Goal: Information Seeking & Learning: Learn about a topic

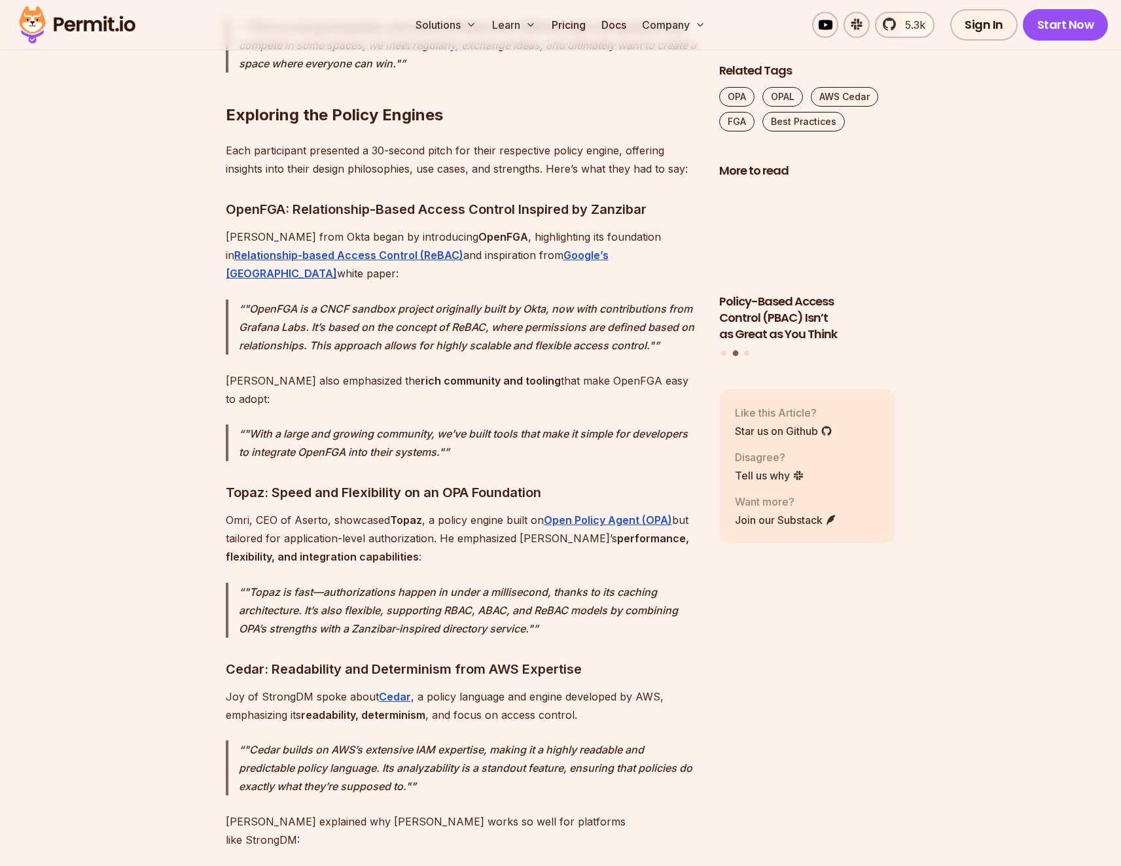
scroll to position [1966, 0]
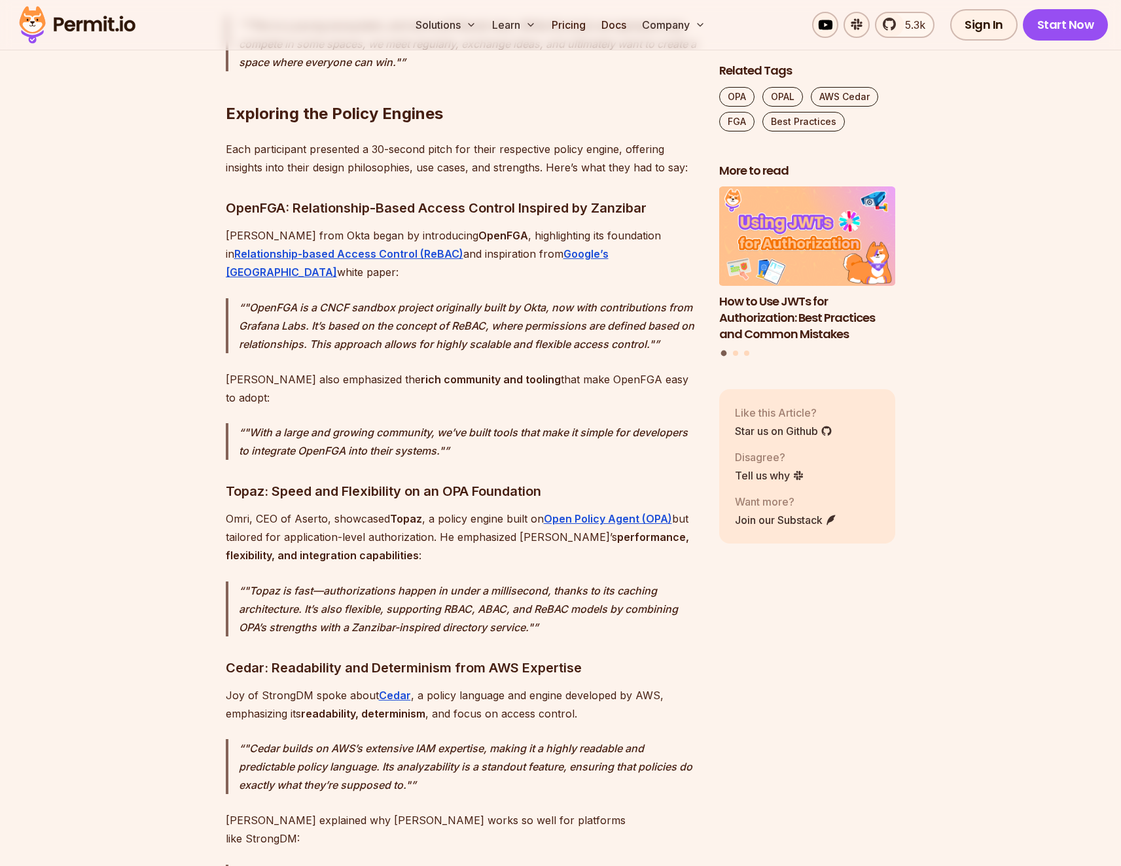
click at [299, 510] on p "[PERSON_NAME], CEO of Aserto, showcased Topaz , a policy engine built on Open P…" at bounding box center [462, 537] width 472 height 55
copy p "Aserto"
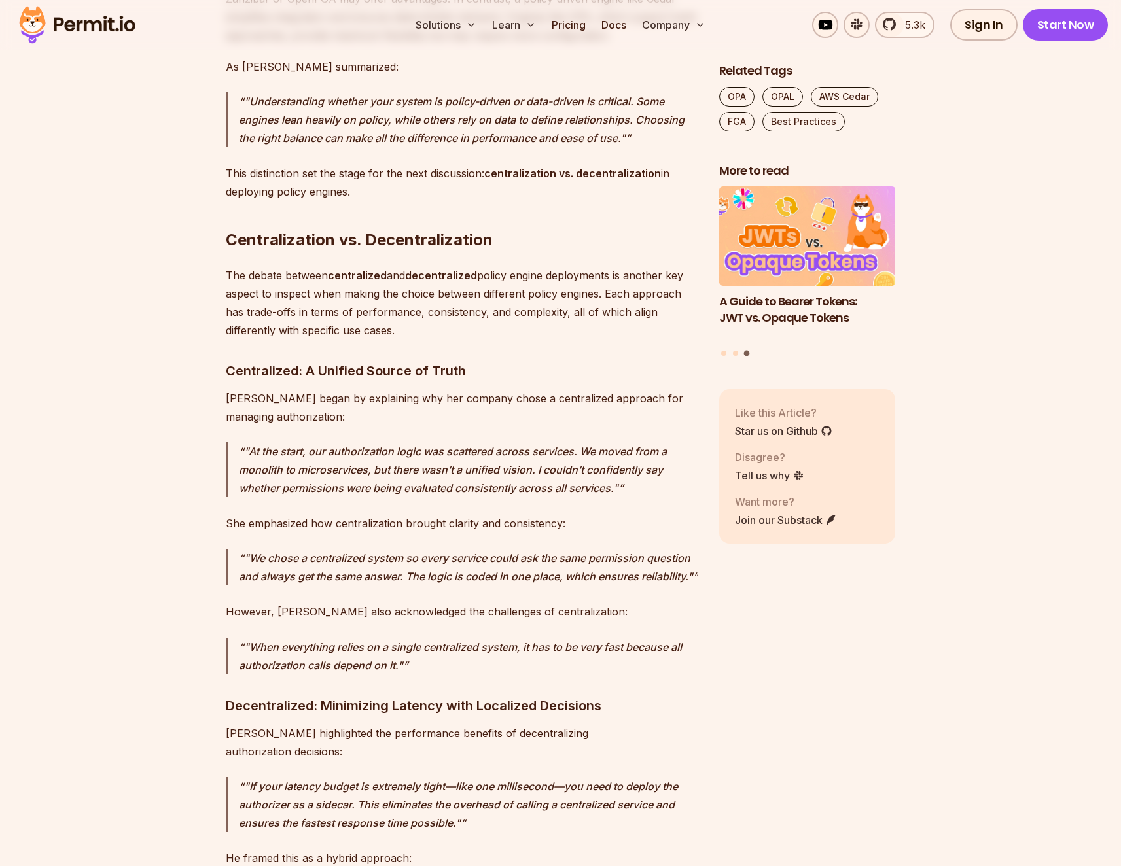
scroll to position [4641, 0]
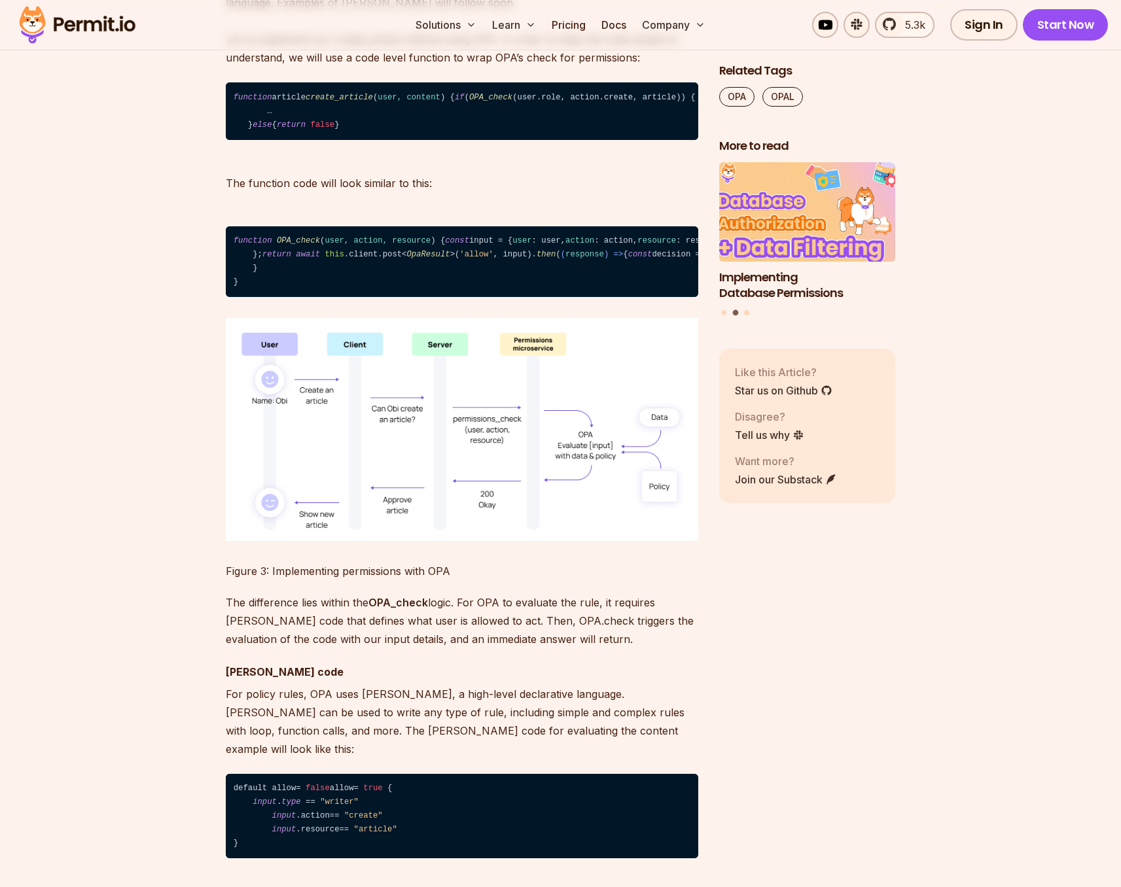
scroll to position [4323, 0]
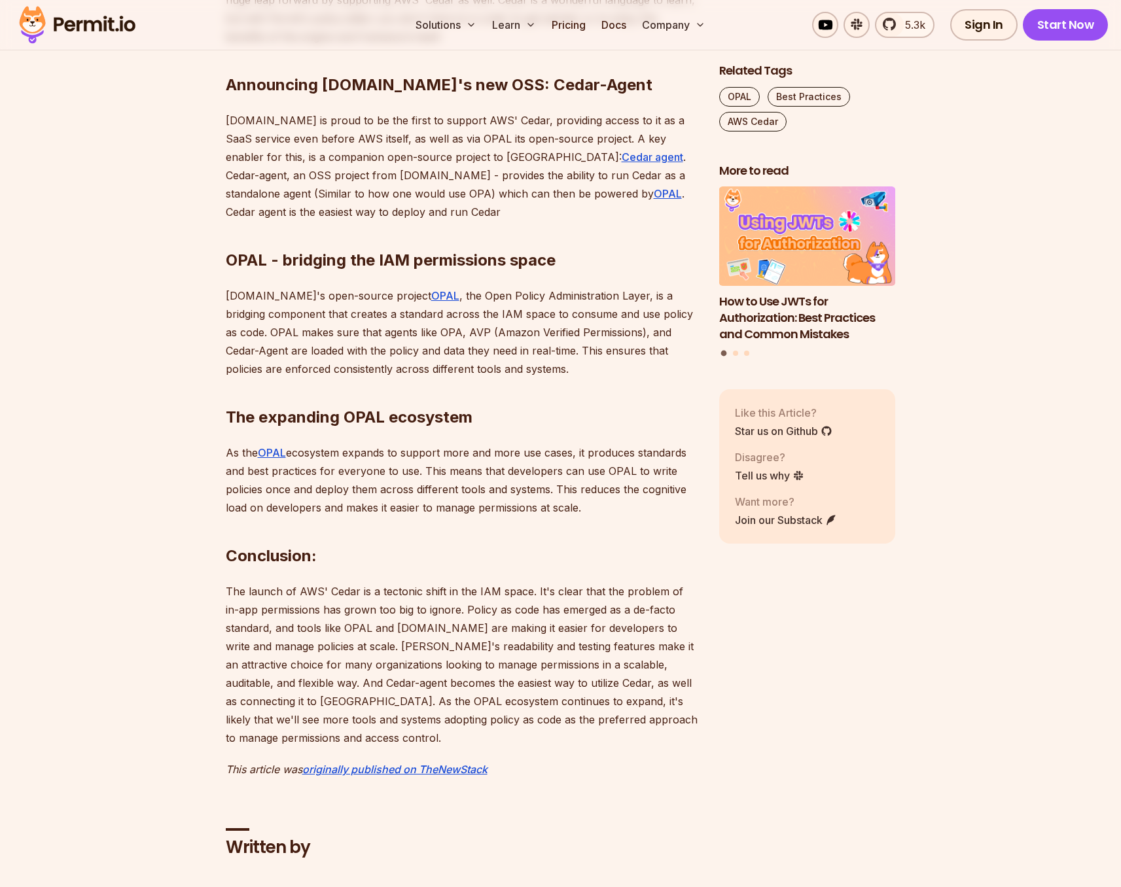
scroll to position [1491, 0]
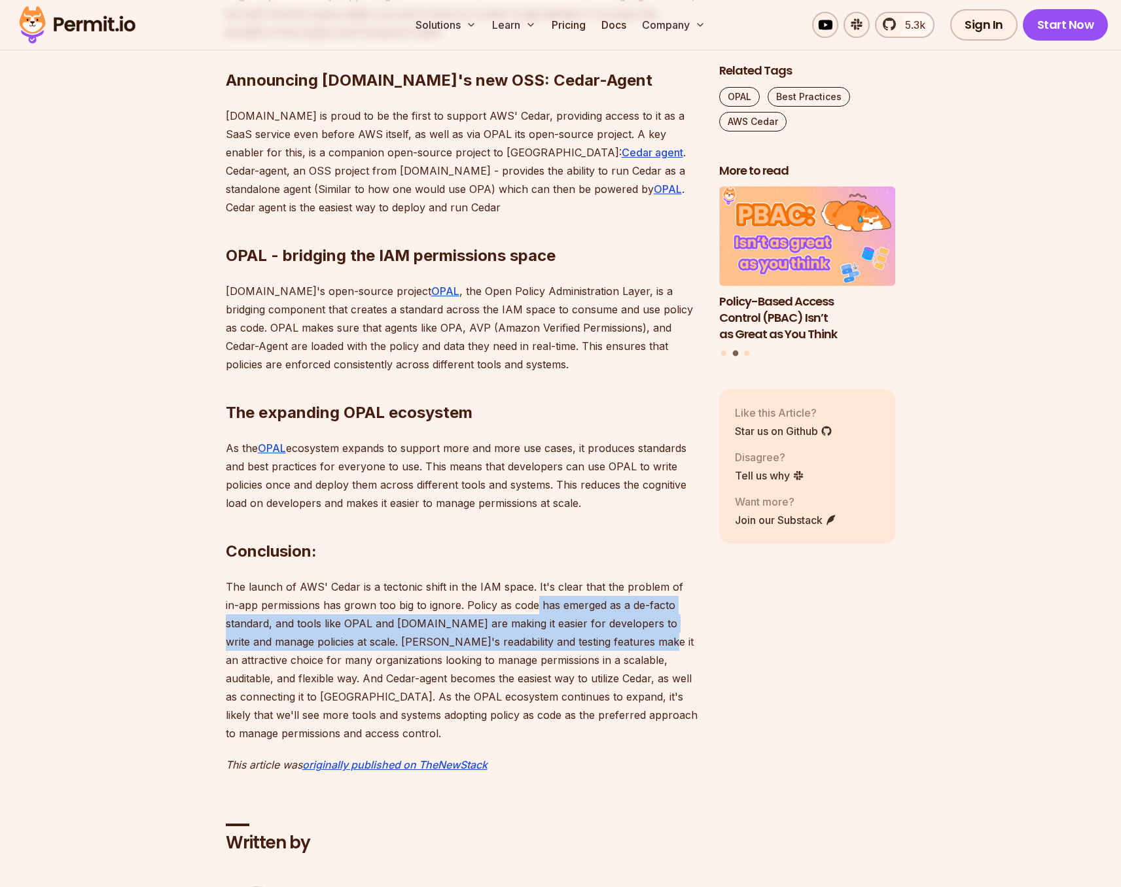
drag, startPoint x: 520, startPoint y: 609, endPoint x: 620, endPoint y: 636, distance: 103.6
click at [620, 636] on p "The launch of AWS' Cedar is a tectonic shift in the IAM space. It's clear that …" at bounding box center [462, 660] width 472 height 165
